Goal: Transaction & Acquisition: Purchase product/service

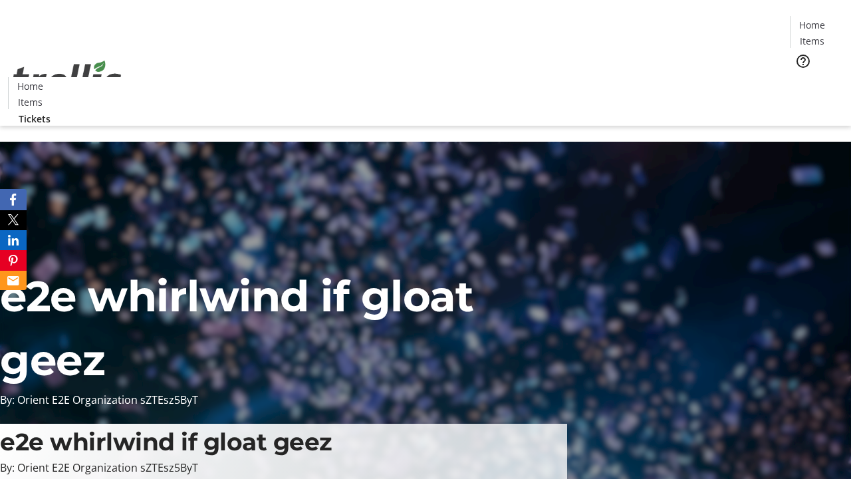
click at [801, 77] on span "Tickets" at bounding box center [817, 84] width 32 height 14
